Goal: Navigation & Orientation: Understand site structure

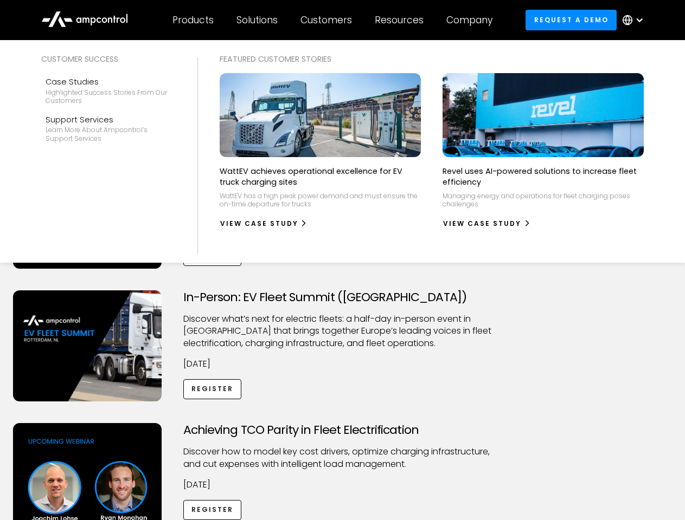
click at [333, 20] on div "Customers" at bounding box center [326, 20] width 52 height 12
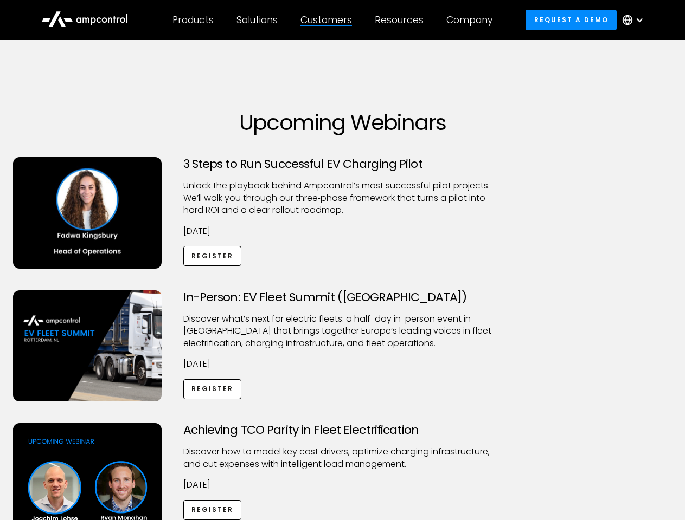
click at [192, 20] on div "Products" at bounding box center [192, 20] width 41 height 12
click at [258, 20] on div "Solutions" at bounding box center [256, 20] width 41 height 12
click at [328, 20] on div "Customers" at bounding box center [326, 20] width 52 height 12
click at [401, 20] on div "Resources" at bounding box center [399, 20] width 49 height 12
click at [473, 20] on div "Company" at bounding box center [469, 20] width 46 height 12
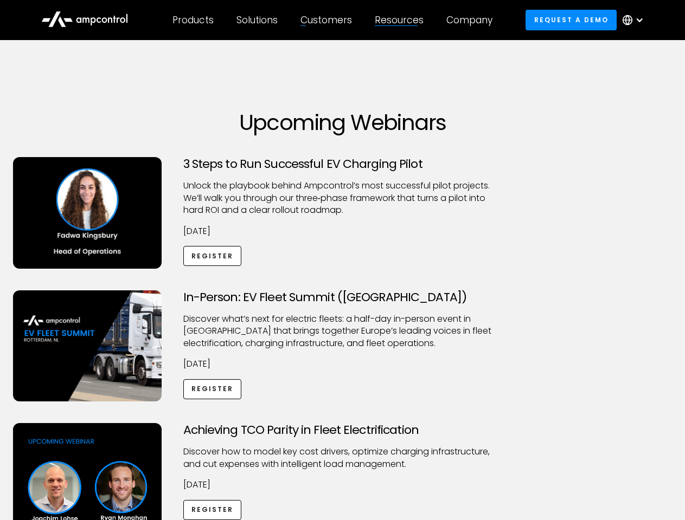
click at [635, 20] on div at bounding box center [639, 20] width 9 height 9
